Goal: Task Accomplishment & Management: Complete application form

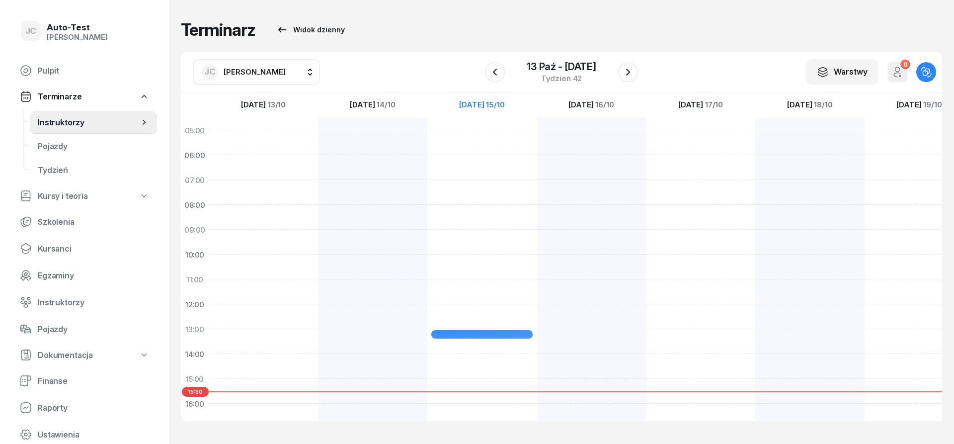
scroll to position [60, 0]
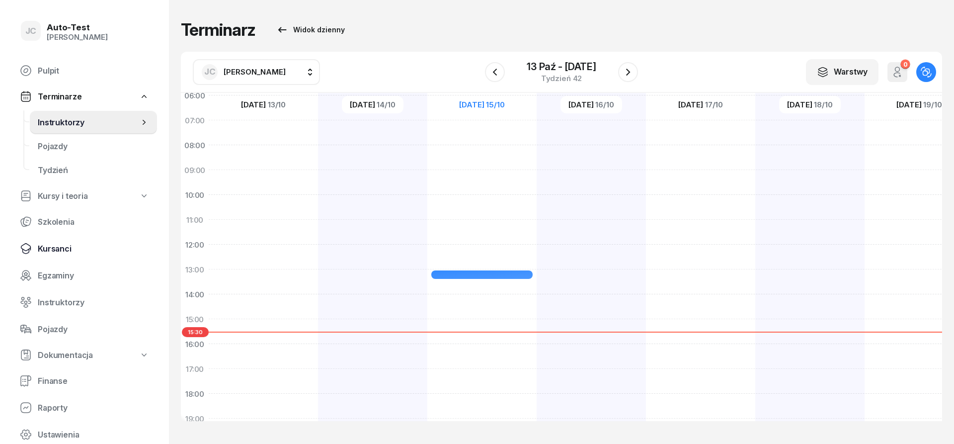
click at [75, 252] on span "Kursanci" at bounding box center [93, 248] width 111 height 9
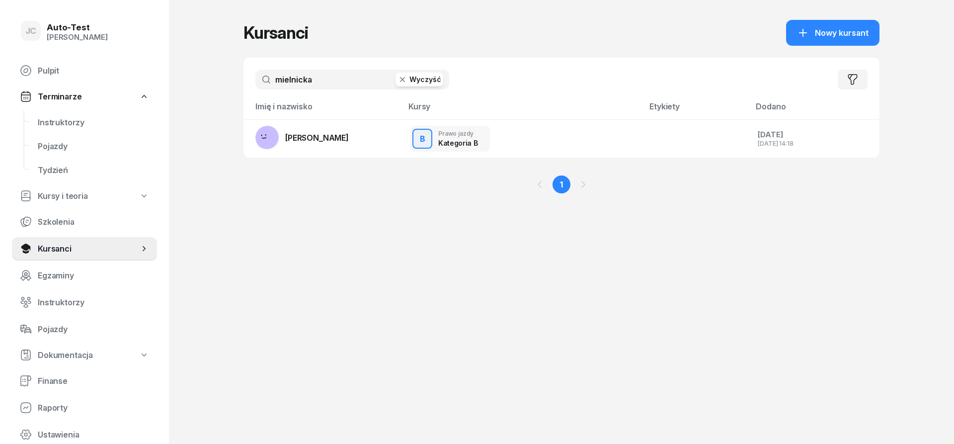
drag, startPoint x: 322, startPoint y: 77, endPoint x: 259, endPoint y: 82, distance: 63.3
click at [259, 82] on input "mielnicka" at bounding box center [352, 80] width 194 height 20
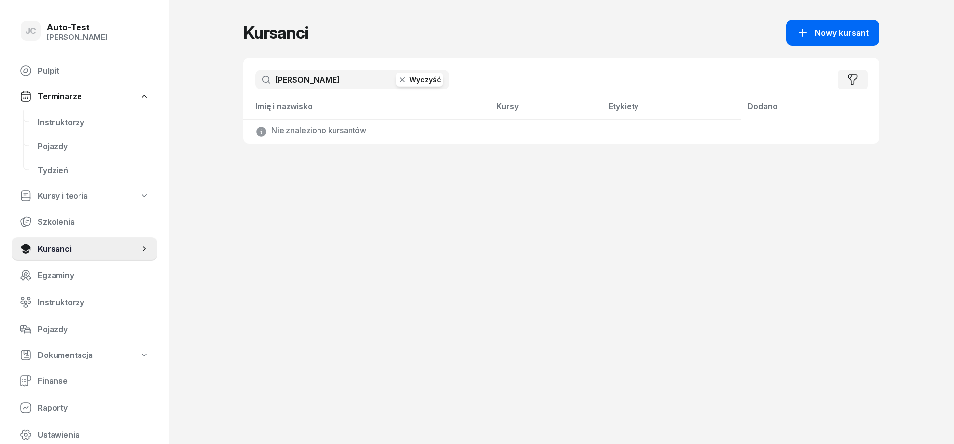
type input "[PERSON_NAME]"
click at [803, 41] on button "Nowy kursant" at bounding box center [832, 33] width 93 height 26
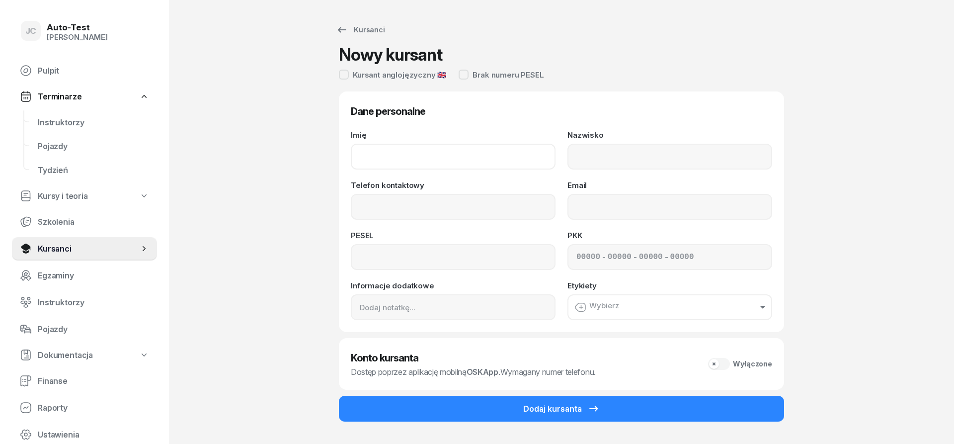
click at [452, 161] on input "Imię" at bounding box center [453, 157] width 205 height 26
type input "[PERSON_NAME]"
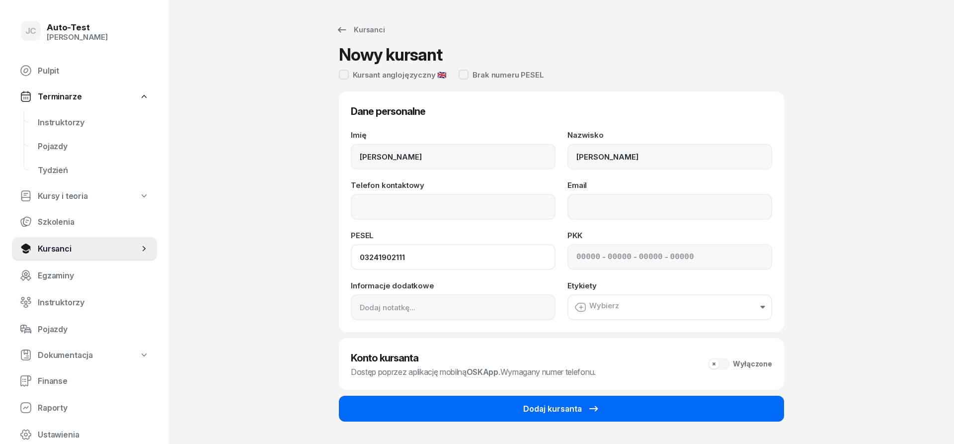
type input "03241902111"
click at [594, 413] on icon "submit" at bounding box center [594, 408] width 12 height 12
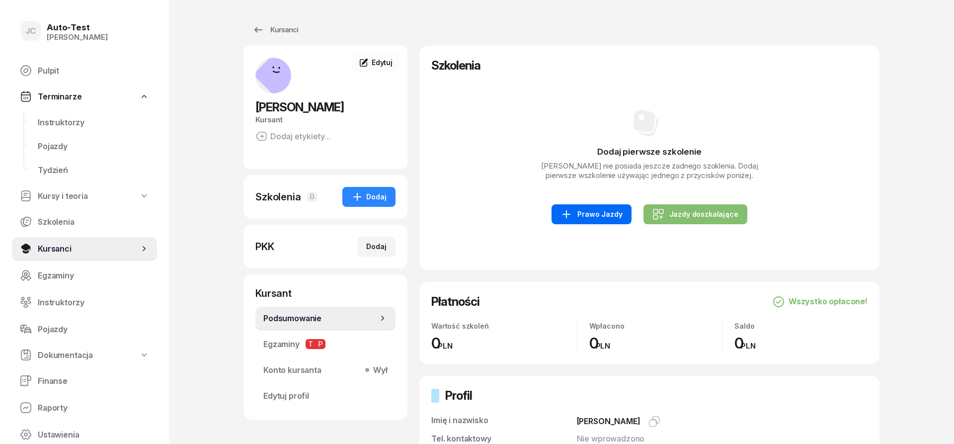
click at [581, 222] on link "Prawo Jazdy" at bounding box center [590, 214] width 79 height 20
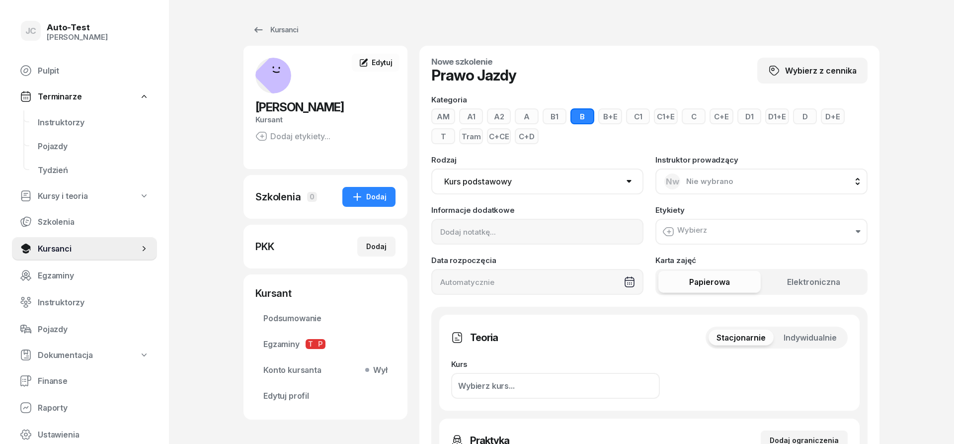
click at [800, 113] on button "D" at bounding box center [805, 116] width 24 height 16
click at [791, 336] on span "Indywidualnie" at bounding box center [809, 337] width 53 height 9
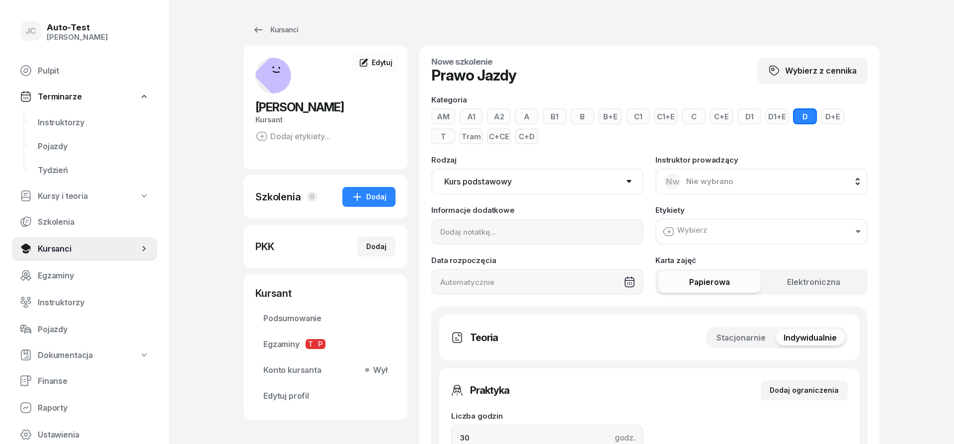
scroll to position [101, 0]
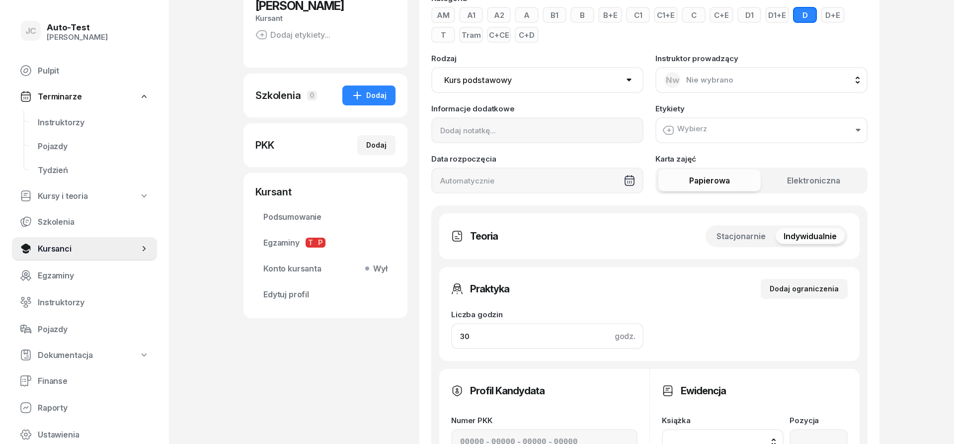
drag, startPoint x: 464, startPoint y: 339, endPoint x: 391, endPoint y: 360, distance: 75.9
click at [451, 345] on input "30" at bounding box center [547, 336] width 192 height 26
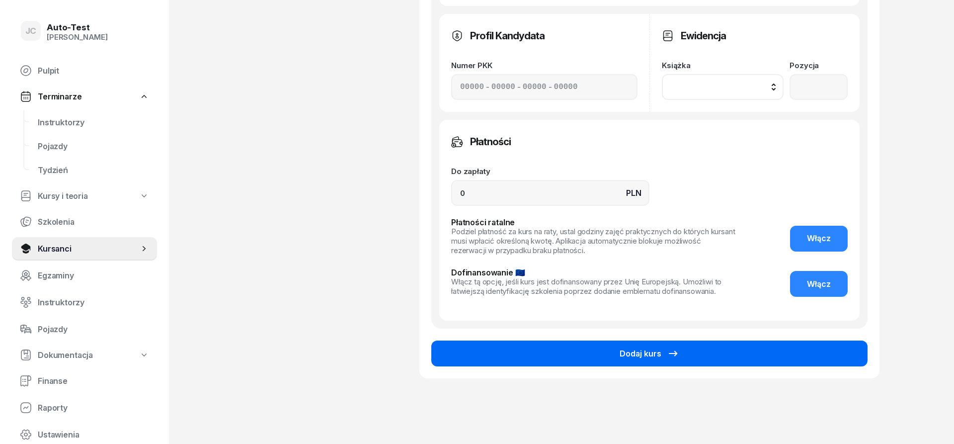
type input "62"
click at [501, 364] on button "Dodaj kurs" at bounding box center [649, 353] width 436 height 26
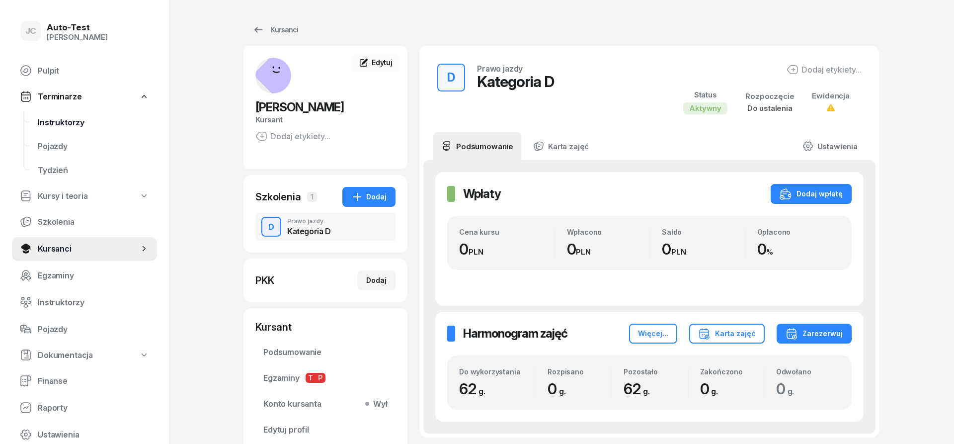
click at [95, 119] on span "Instruktorzy" at bounding box center [93, 122] width 111 height 9
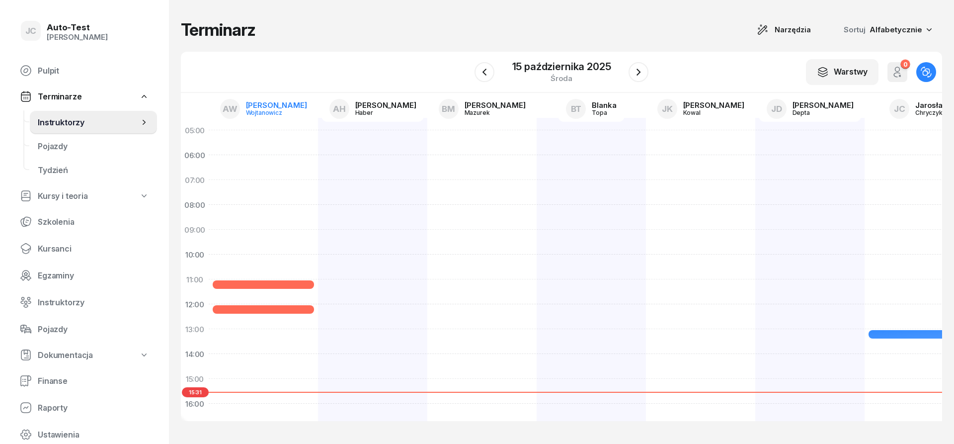
click at [254, 112] on link "AW [PERSON_NAME]" at bounding box center [263, 109] width 103 height 26
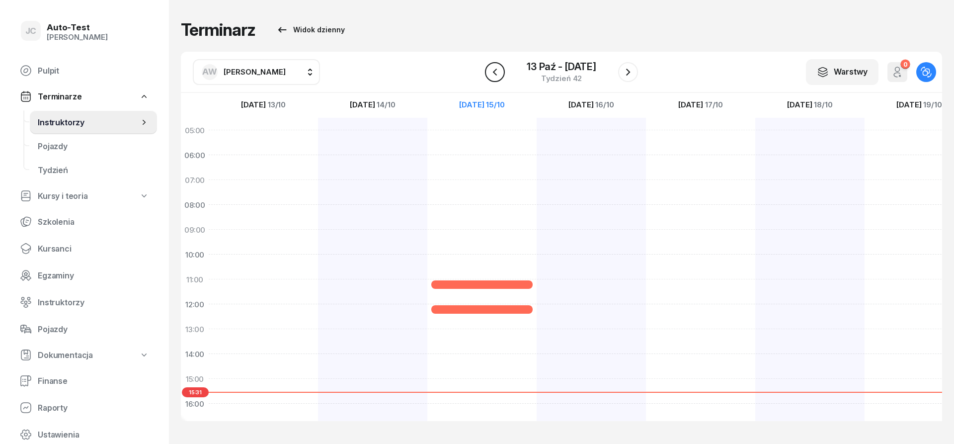
click at [495, 76] on icon "button" at bounding box center [495, 72] width 12 height 12
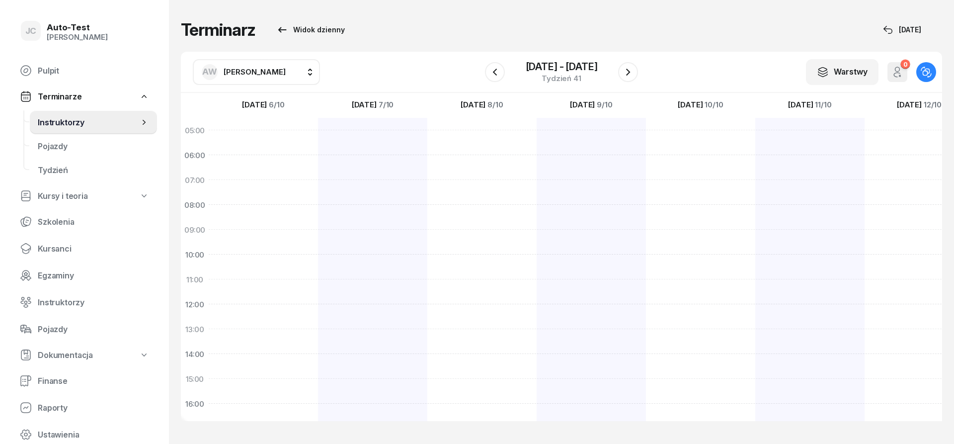
click at [267, 259] on div at bounding box center [263, 366] width 109 height 497
select select "10"
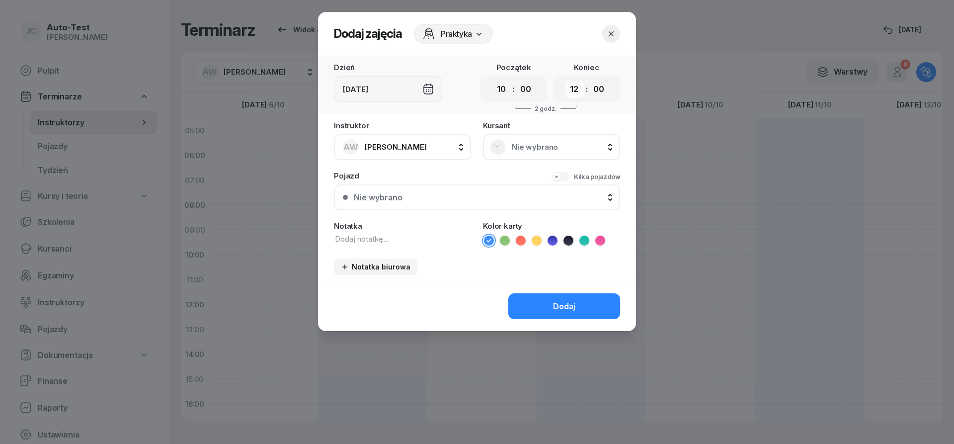
click at [565, 80] on select "00 01 02 03 04 05 06 07 08 09 10 11 12 13 14 15 16 17 18 19 20 21 22 23" at bounding box center [574, 88] width 19 height 17
select select "10"
click option "10" at bounding box center [0, 0] width 0 height 0
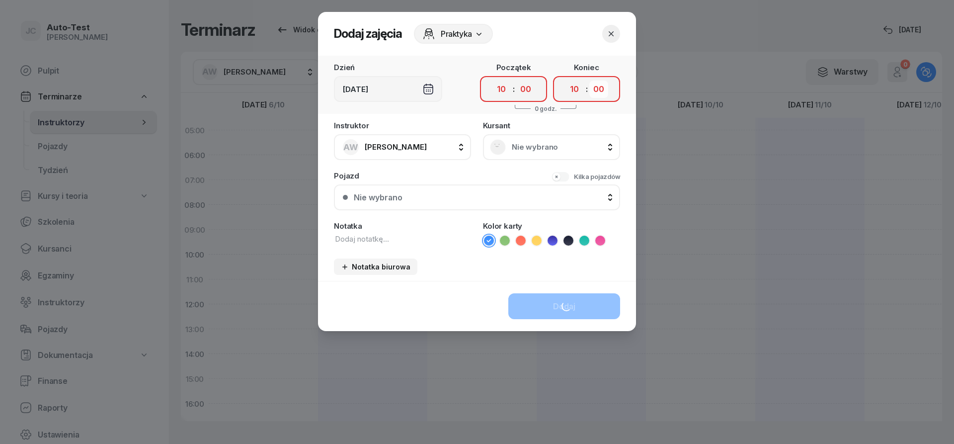
click at [589, 80] on select "00 05 10 15 20 25 30 35 40 45 50 55" at bounding box center [598, 88] width 19 height 17
select select "25"
click option "25" at bounding box center [0, 0] width 0 height 0
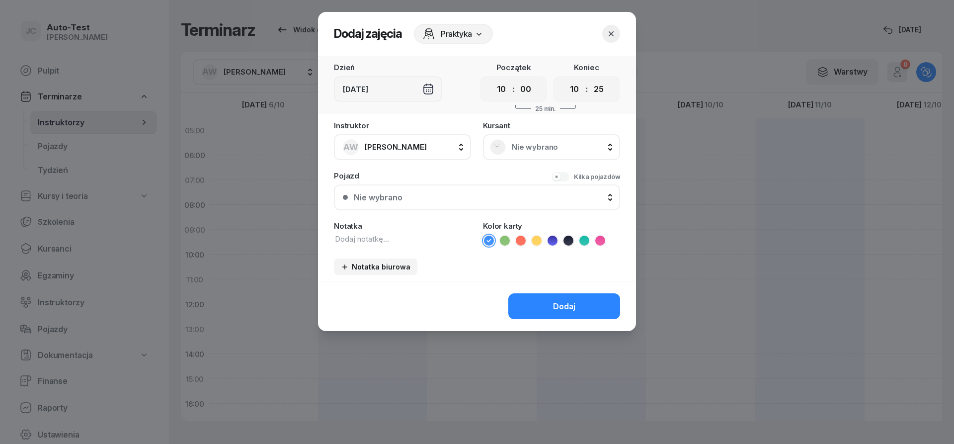
click at [546, 153] on div "Nie wybrano" at bounding box center [551, 147] width 123 height 16
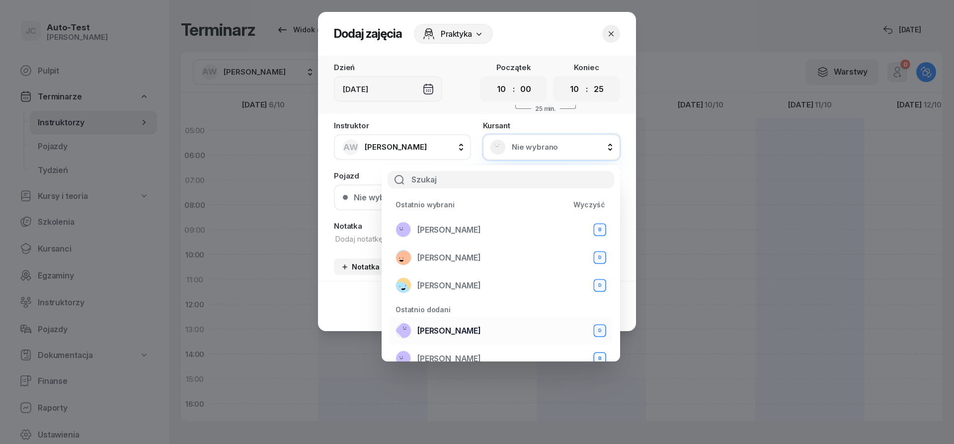
click at [463, 331] on span "[PERSON_NAME]" at bounding box center [449, 330] width 64 height 9
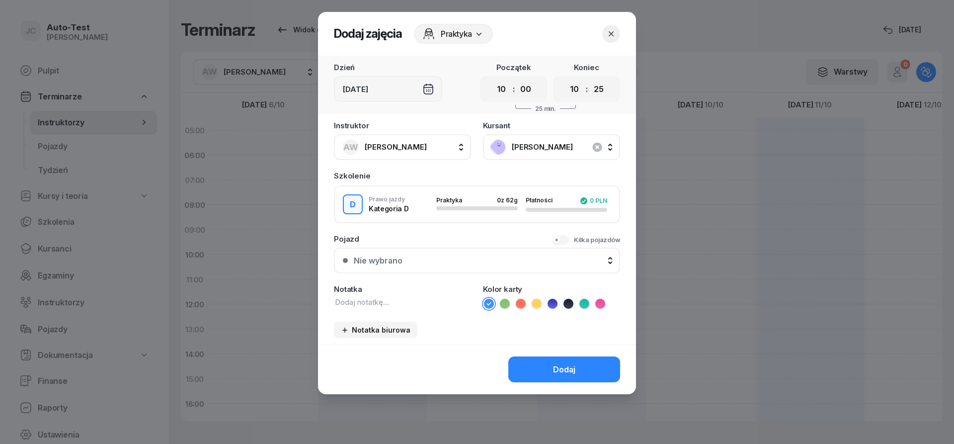
click at [413, 265] on button "Nie wybrano" at bounding box center [477, 260] width 286 height 26
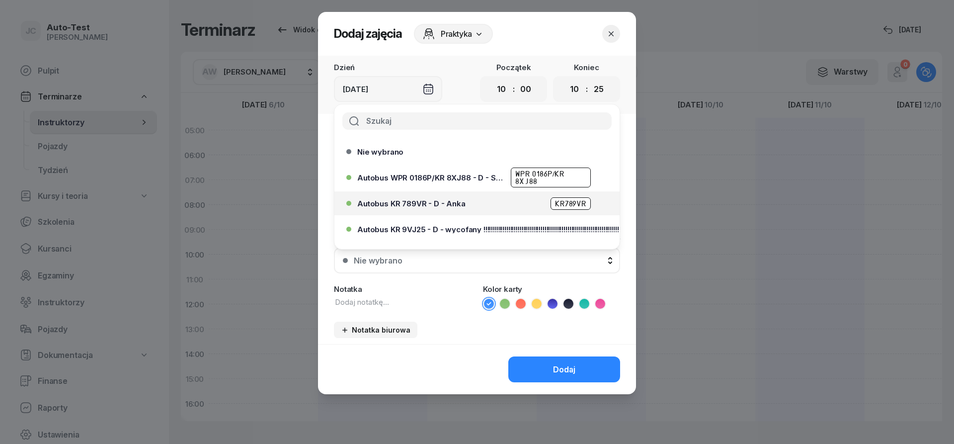
scroll to position [97, 0]
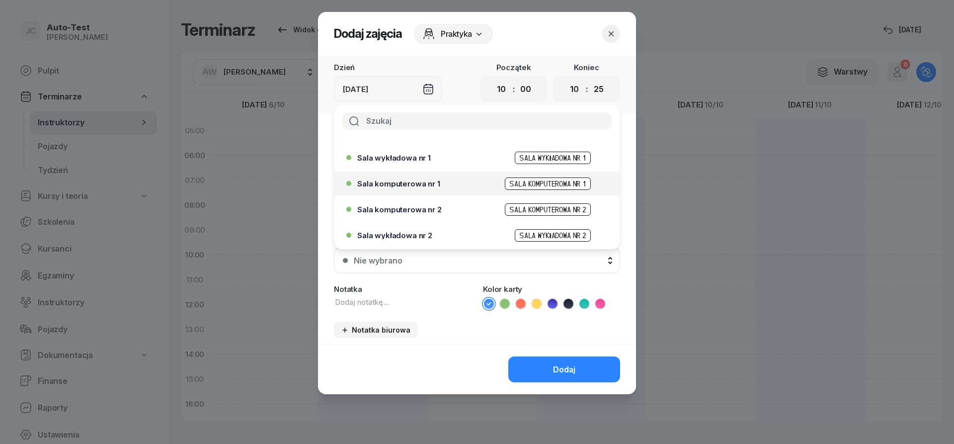
click at [420, 187] on div "Sala komputerowa nr 1 Sala komputerowa nr 1" at bounding box center [479, 183] width 244 height 12
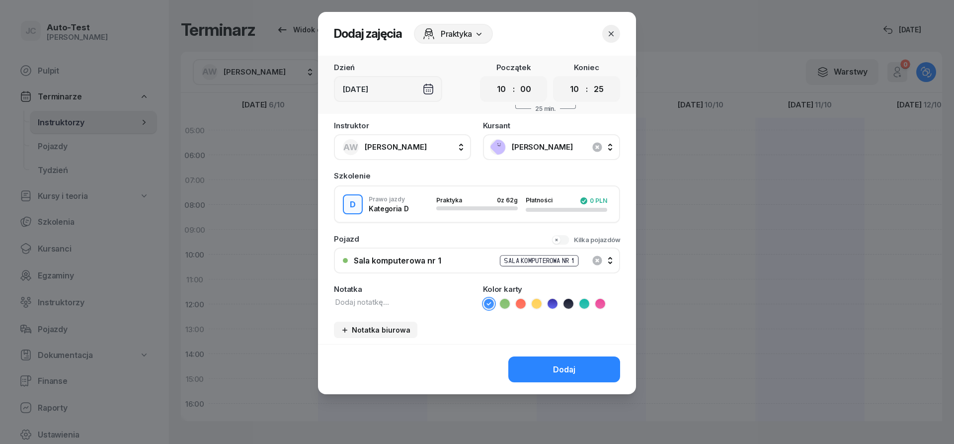
click at [519, 307] on icon at bounding box center [521, 304] width 10 height 10
click at [564, 385] on div "Dodaj" at bounding box center [477, 369] width 318 height 50
click at [564, 374] on div "Dodaj" at bounding box center [564, 369] width 22 height 9
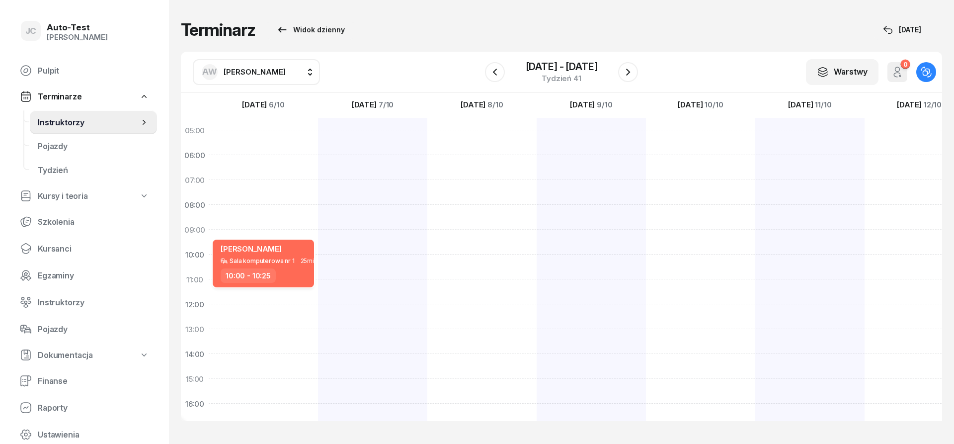
click at [282, 264] on div "Sala komputerowa nr 1" at bounding box center [262, 260] width 65 height 6
select select "10"
select select "25"
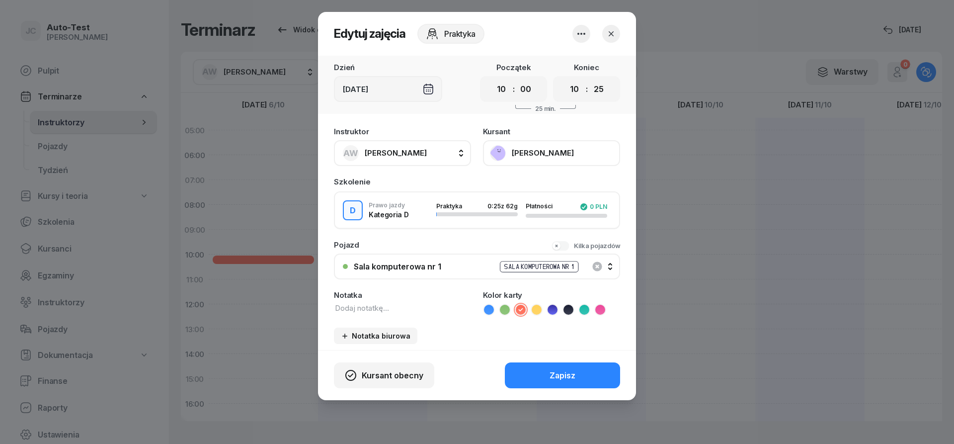
click at [614, 37] on icon "button" at bounding box center [611, 34] width 10 height 10
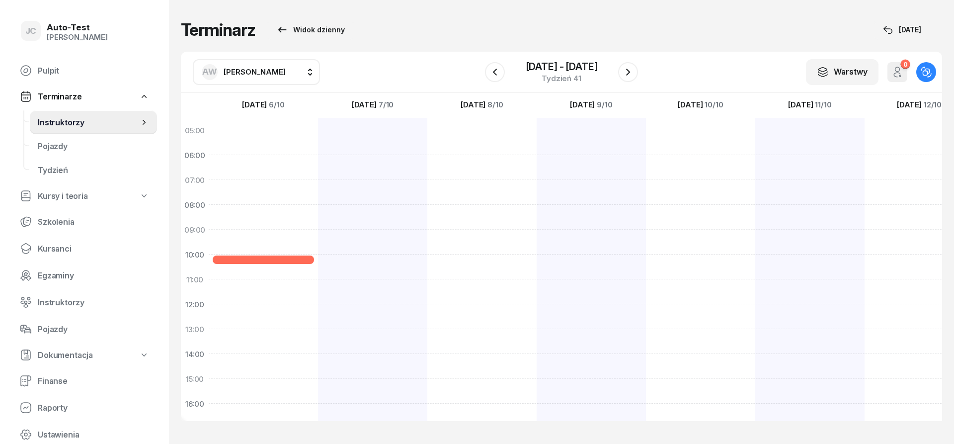
click at [323, 50] on div "Terminarz Widok dzienny [DATE] AW [PERSON_NAME] AW [PERSON_NAME] AH [PERSON_NAM…" at bounding box center [561, 220] width 761 height 441
click at [399, 47] on div "Terminarz Widok dzienny [DATE] AW [PERSON_NAME] AW [PERSON_NAME] AH [PERSON_NAM…" at bounding box center [561, 220] width 761 height 441
click at [394, 36] on div "Terminarz Widok dzienny [DATE]" at bounding box center [561, 30] width 761 height 20
drag, startPoint x: 414, startPoint y: 33, endPoint x: 182, endPoint y: 34, distance: 232.0
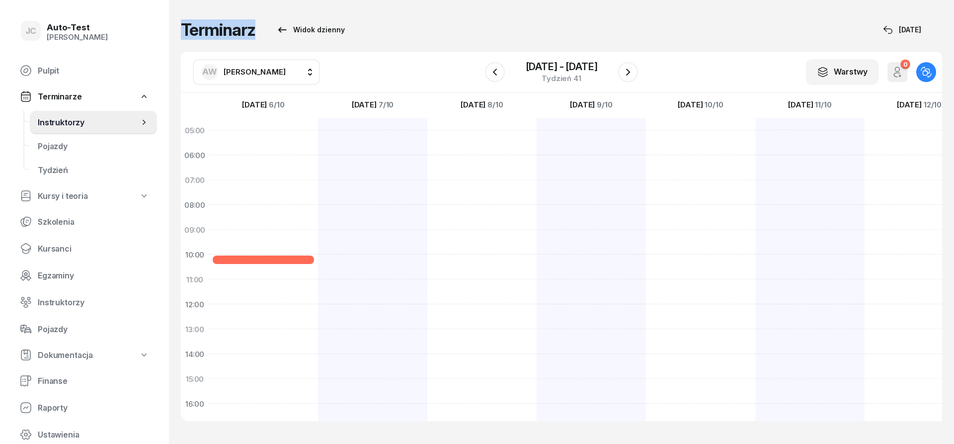
click at [182, 34] on div "Terminarz Widok dzienny [DATE]" at bounding box center [561, 30] width 761 height 20
click at [182, 34] on h1 "Terminarz" at bounding box center [218, 30] width 75 height 18
drag, startPoint x: 183, startPoint y: 30, endPoint x: 400, endPoint y: 32, distance: 217.6
click at [362, 32] on div "Terminarz Widok dzienny [DATE]" at bounding box center [561, 30] width 761 height 20
click at [400, 32] on div "Terminarz Widok dzienny [DATE]" at bounding box center [561, 30] width 761 height 20
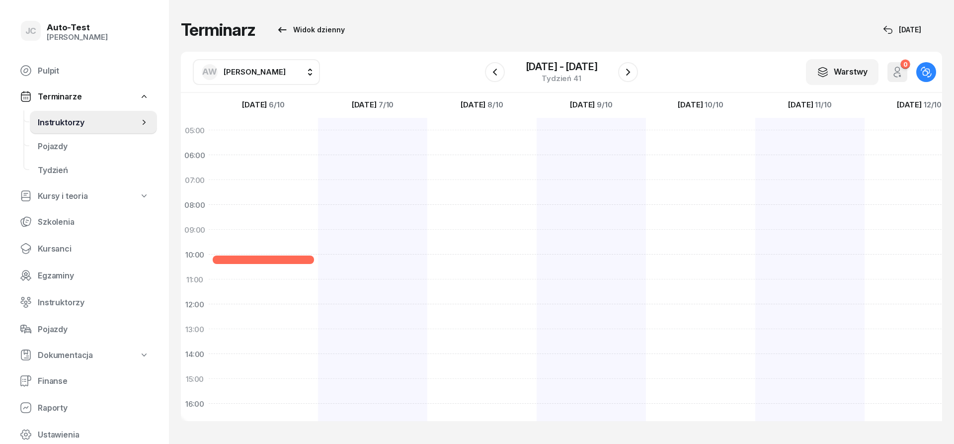
click at [384, 35] on div "Terminarz Widok dzienny [DATE]" at bounding box center [561, 30] width 761 height 20
drag, startPoint x: 453, startPoint y: 34, endPoint x: 184, endPoint y: 32, distance: 268.8
click at [184, 32] on div "Terminarz Widok dzienny [DATE]" at bounding box center [561, 30] width 761 height 20
click at [184, 32] on h1 "Terminarz" at bounding box center [218, 30] width 75 height 18
drag, startPoint x: 181, startPoint y: 31, endPoint x: 377, endPoint y: 27, distance: 195.8
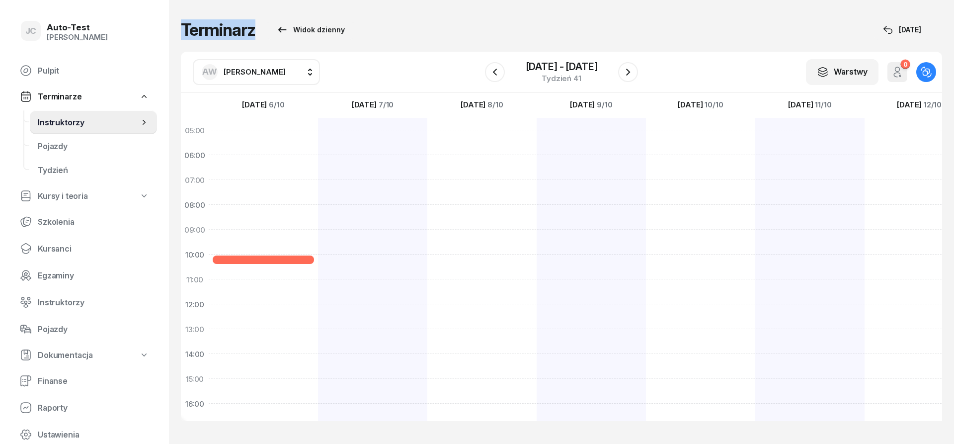
click at [371, 27] on div "Terminarz Widok dzienny [DATE]" at bounding box center [561, 30] width 761 height 20
click at [413, 26] on div "Terminarz Widok dzienny [DATE]" at bounding box center [561, 30] width 761 height 20
drag, startPoint x: 393, startPoint y: 36, endPoint x: 182, endPoint y: 33, distance: 210.6
click at [182, 33] on div "Terminarz Widok dzienny [DATE]" at bounding box center [561, 30] width 761 height 20
click at [182, 33] on h1 "Terminarz" at bounding box center [218, 30] width 75 height 18
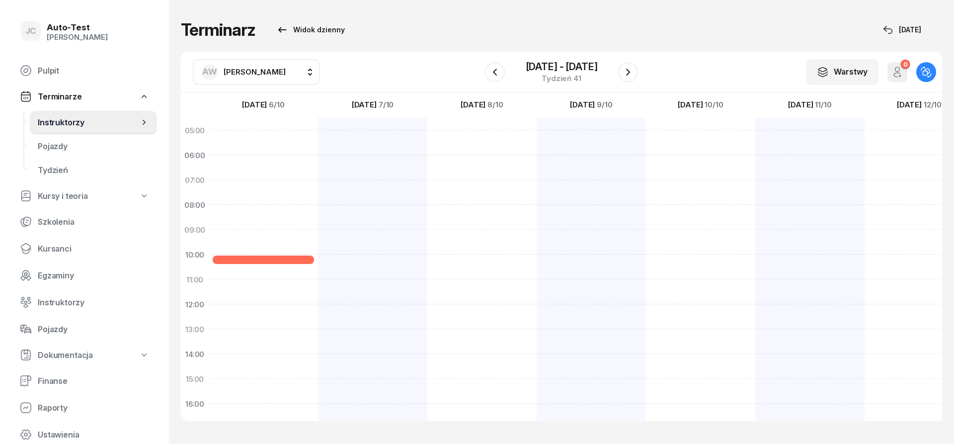
click at [389, 27] on div "Terminarz Widok dzienny [DATE]" at bounding box center [561, 30] width 761 height 20
